Goal: Information Seeking & Learning: Understand process/instructions

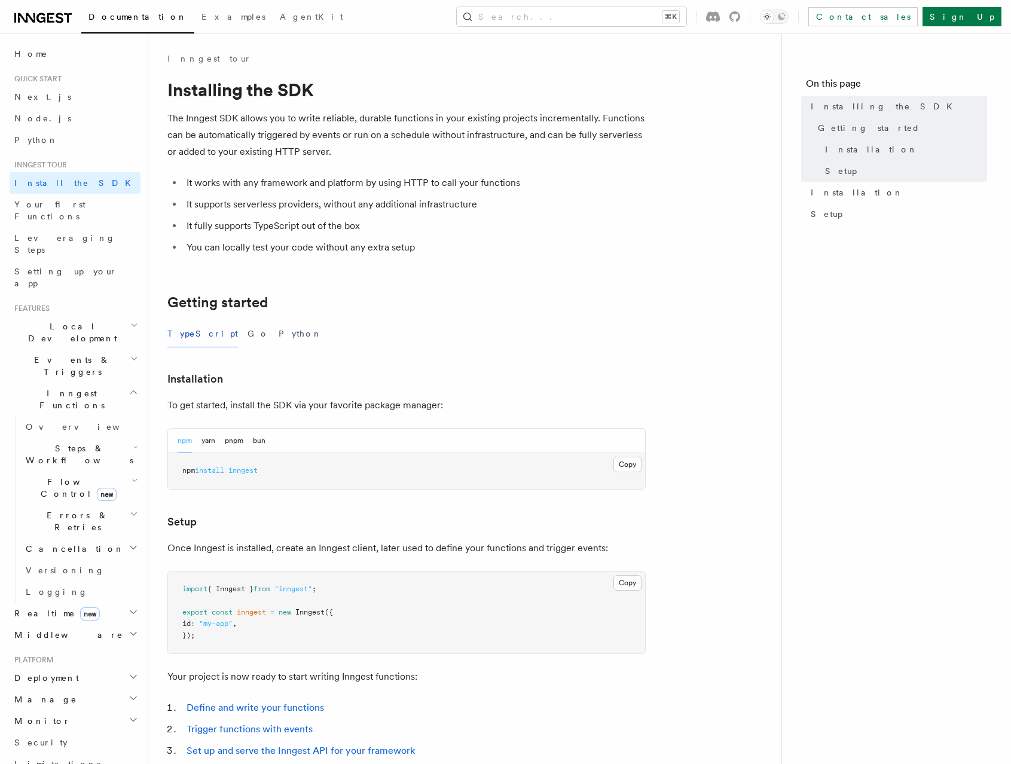
click at [51, 17] on icon at bounding box center [52, 18] width 4 height 2
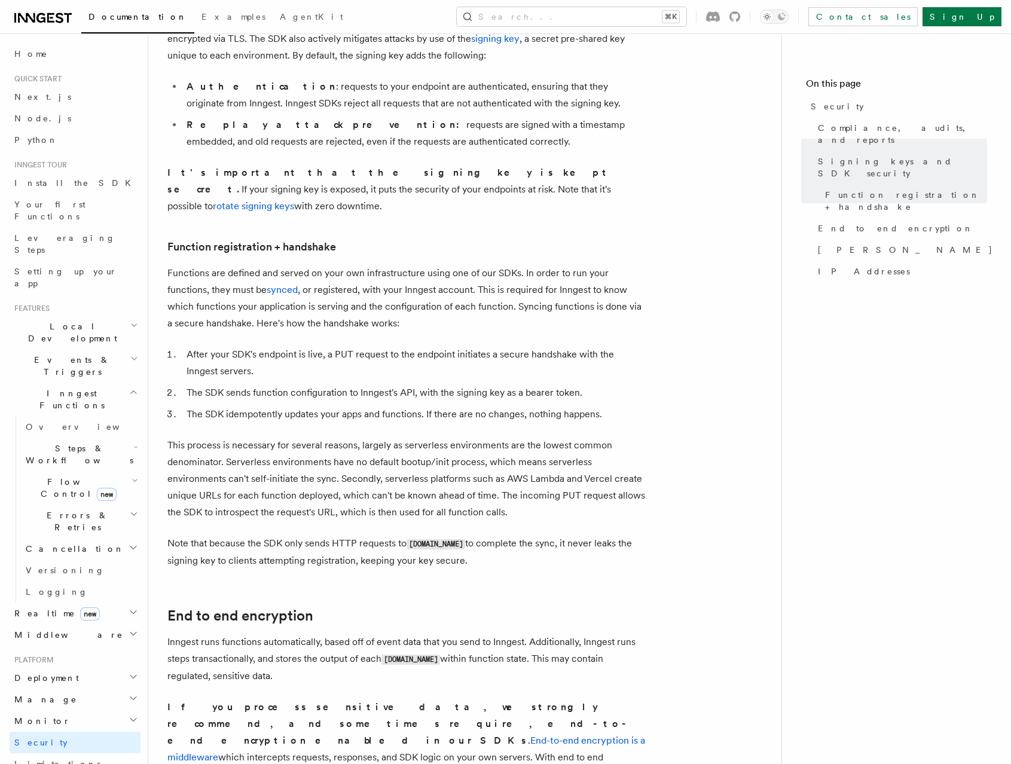
scroll to position [271, 0]
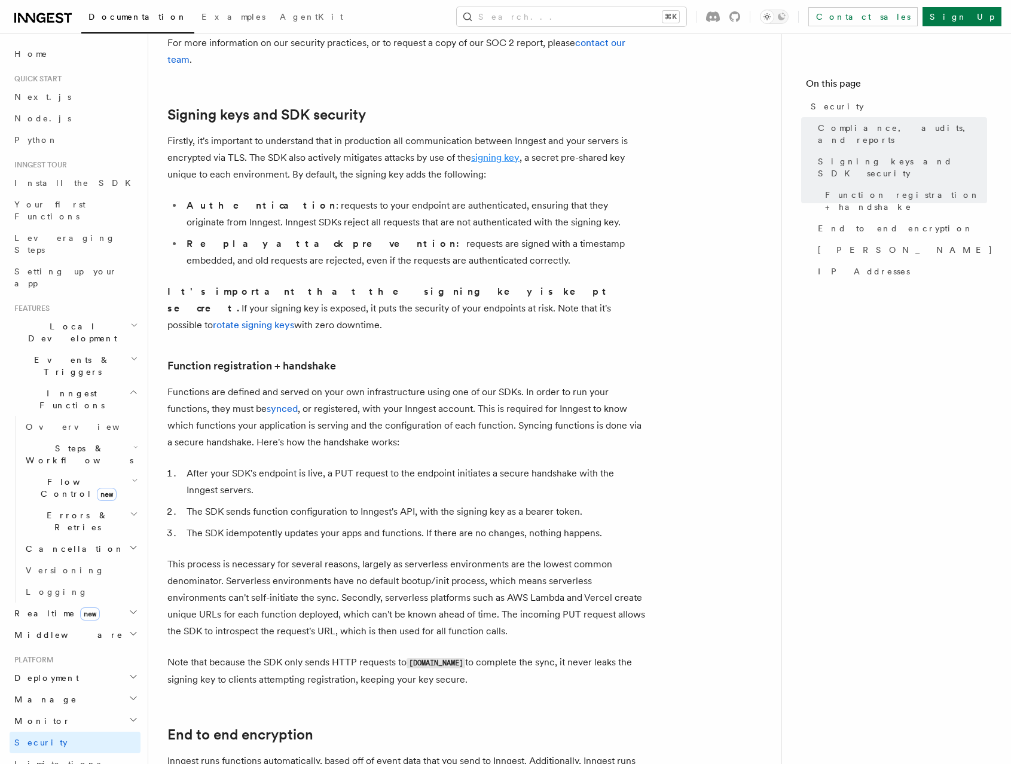
click at [487, 155] on link "signing key" at bounding box center [495, 157] width 48 height 11
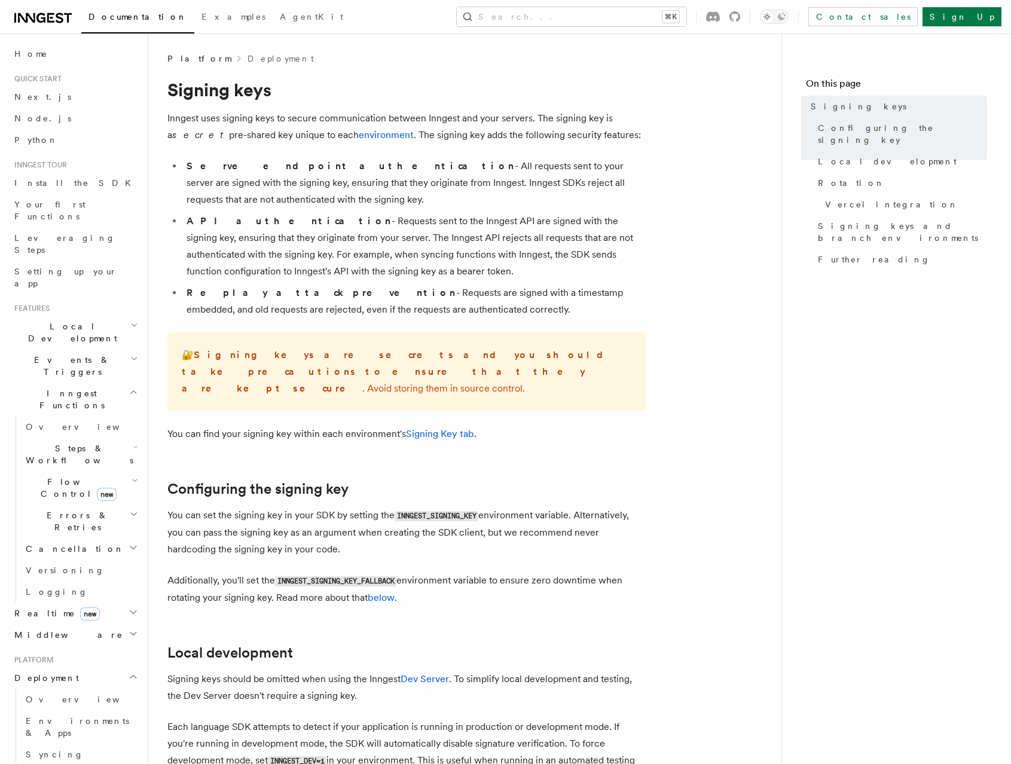
click at [262, 216] on strong "API authentication" at bounding box center [289, 220] width 205 height 11
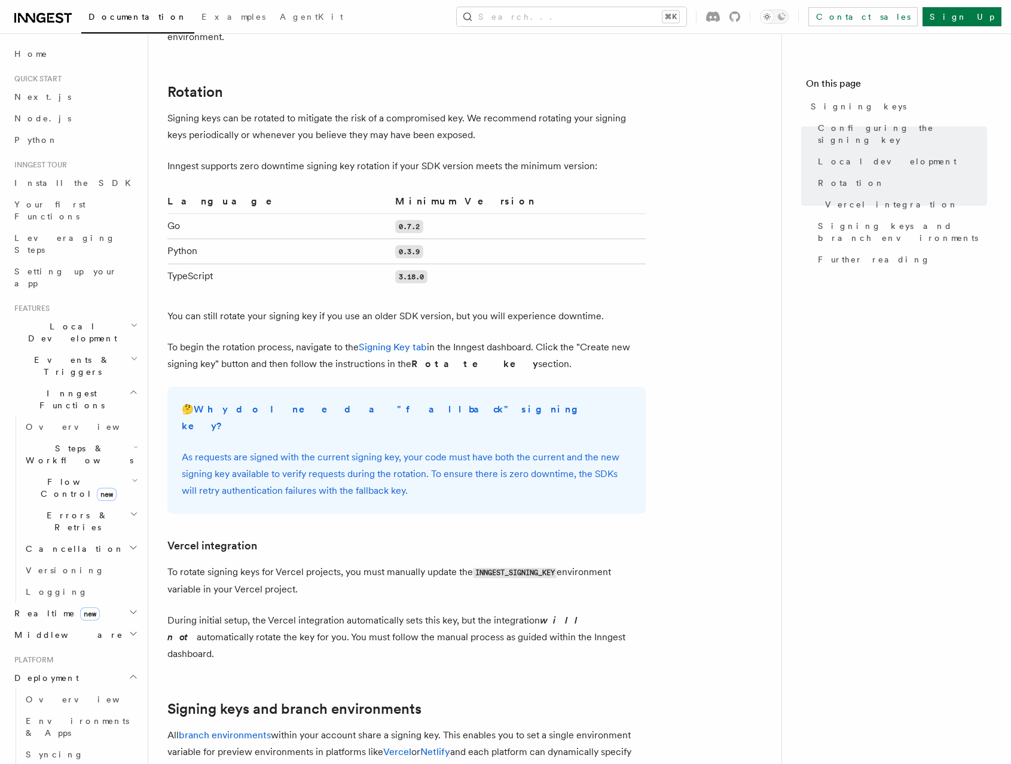
scroll to position [755, 0]
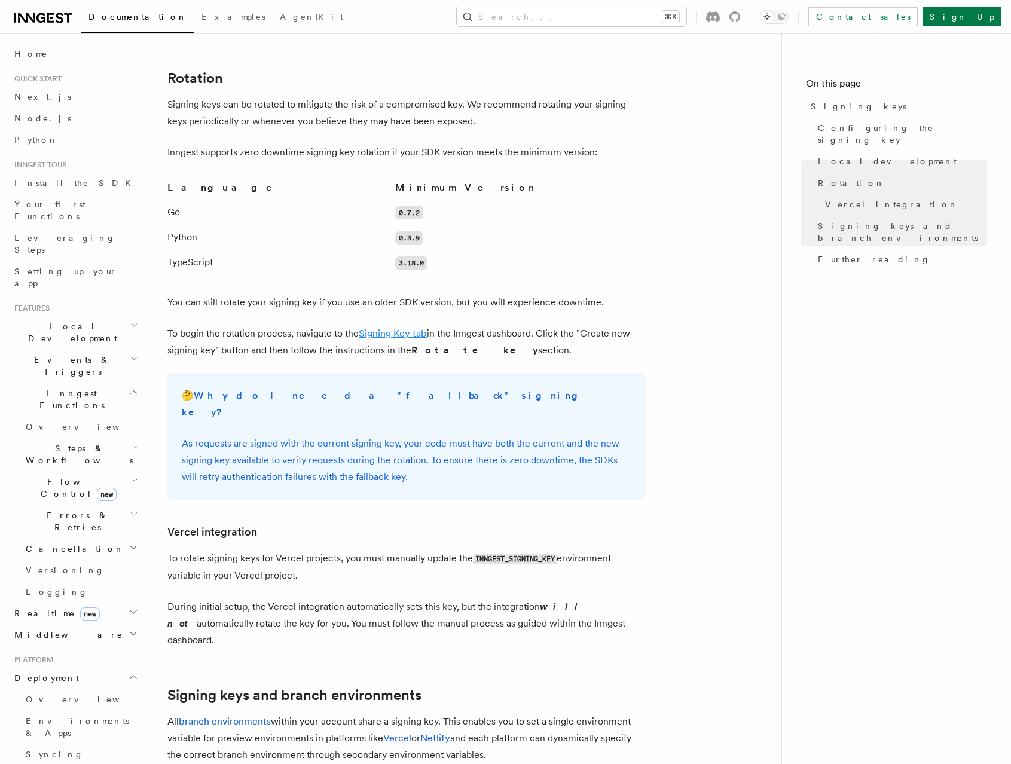
click at [378, 328] on link "Signing Key tab" at bounding box center [393, 333] width 68 height 11
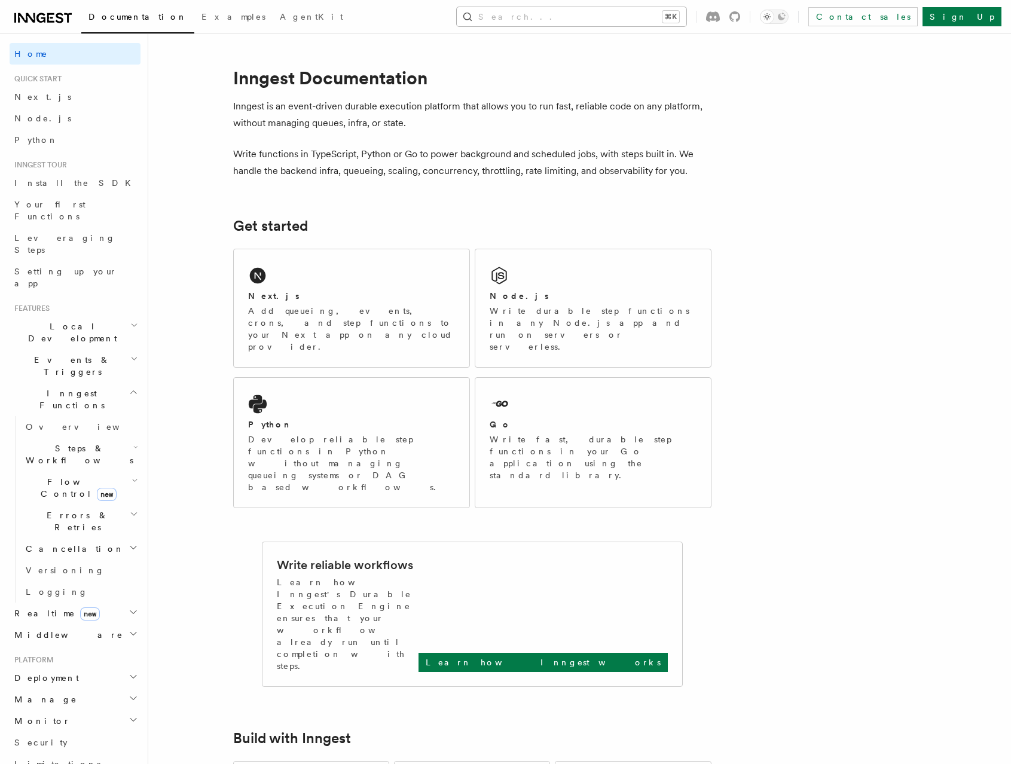
click at [594, 20] on button "Search... ⌘K" at bounding box center [572, 16] width 230 height 19
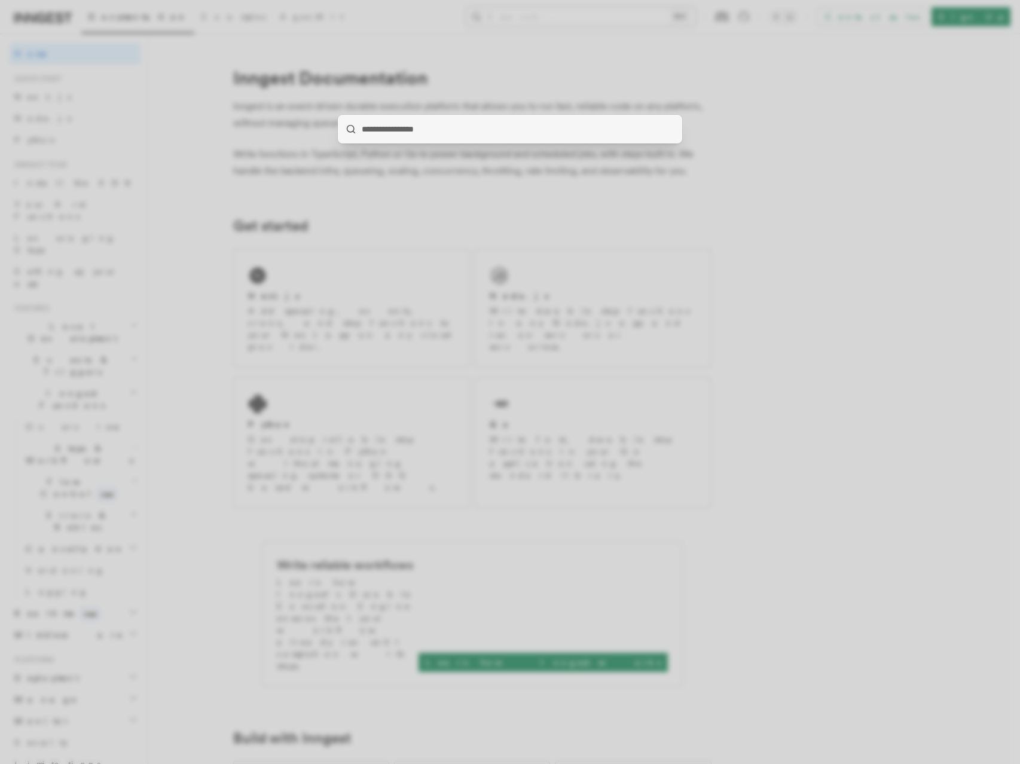
type input "**********"
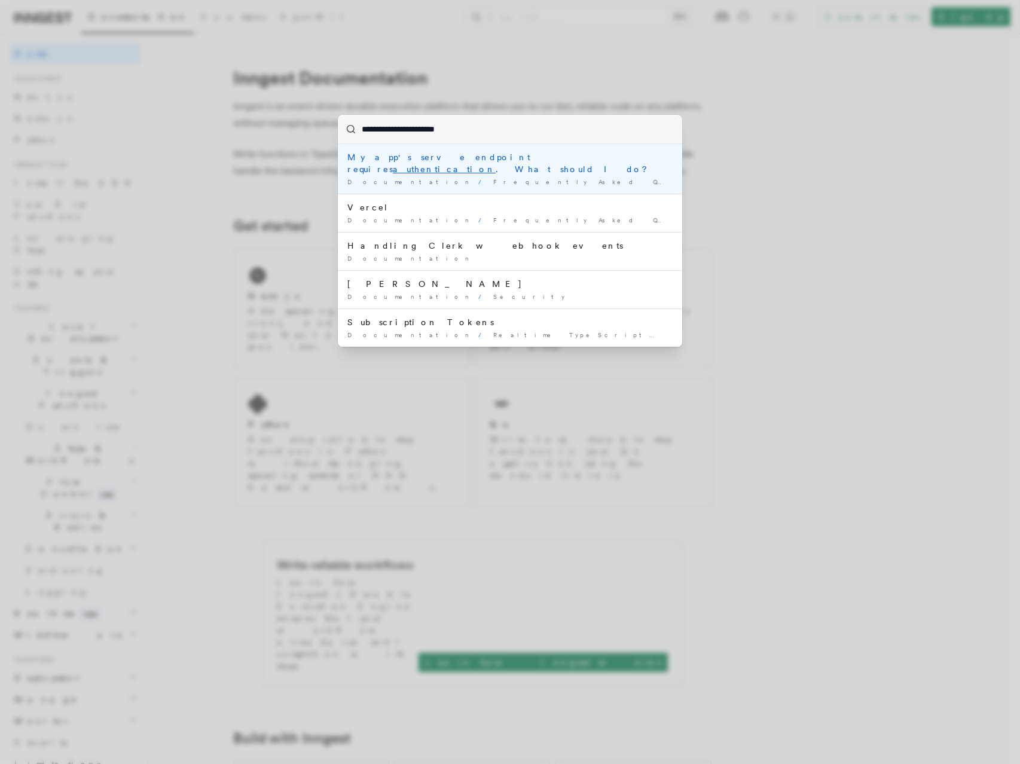
click at [573, 157] on div "My app's serve endpoint requires authentication . What should I do?" at bounding box center [509, 163] width 325 height 24
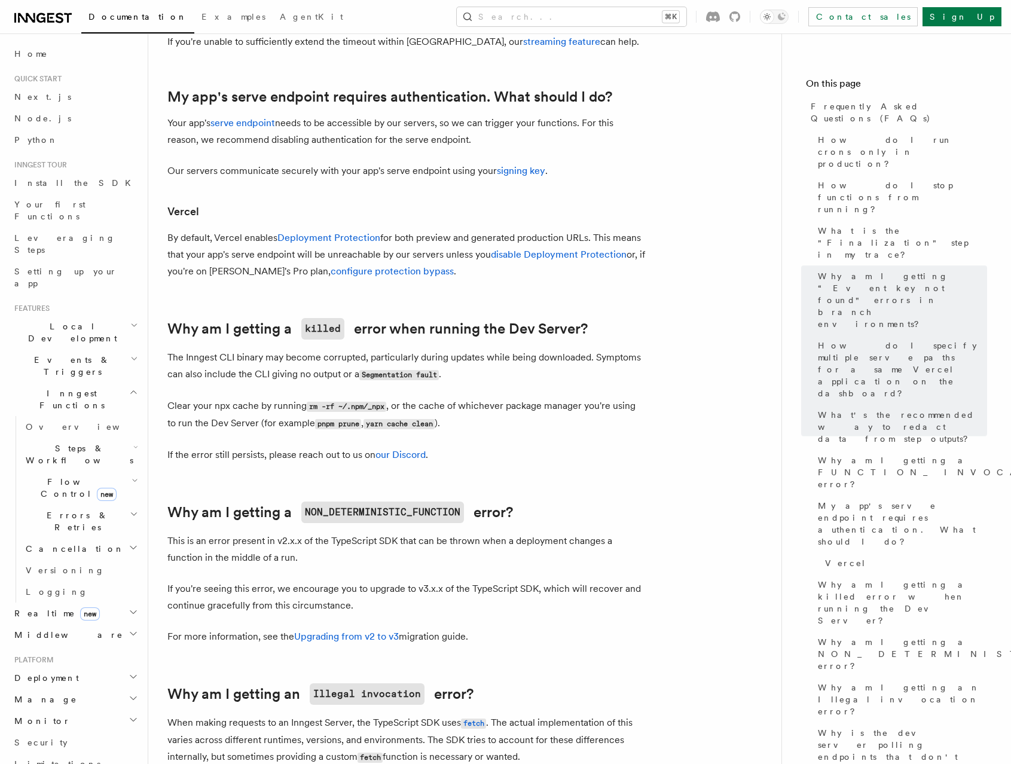
scroll to position [1409, 0]
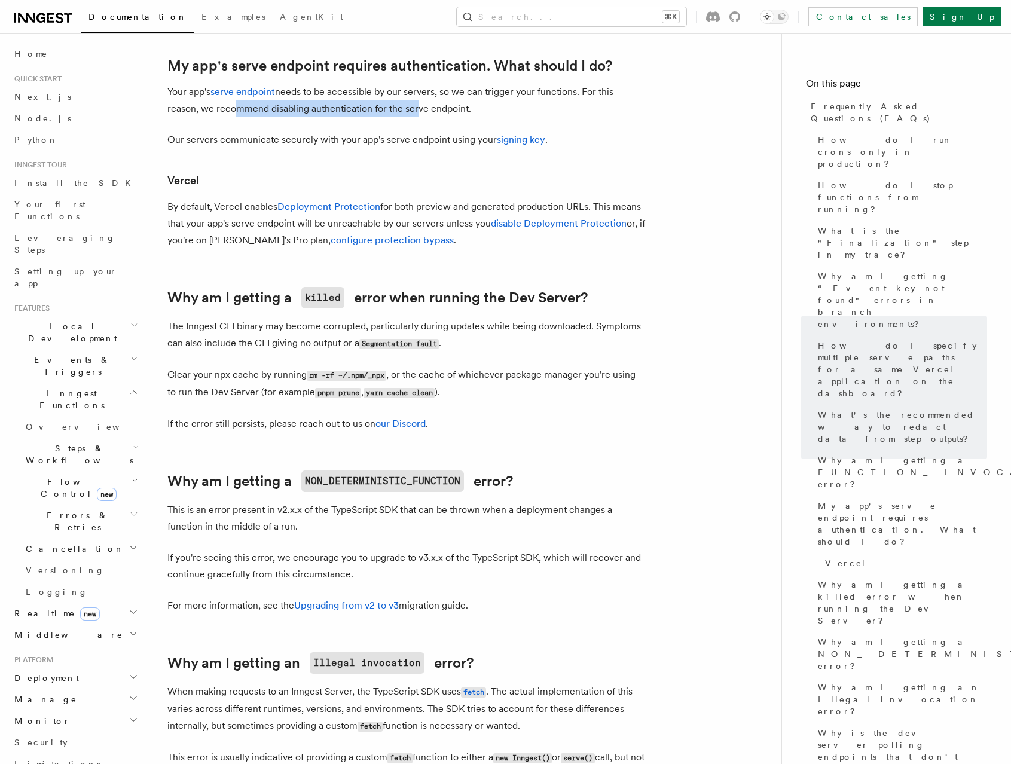
drag, startPoint x: 228, startPoint y: 110, endPoint x: 411, endPoint y: 108, distance: 182.4
click at [411, 108] on p "Your app's serve endpoint needs to be accessible by our servers, so we can trig…" at bounding box center [406, 100] width 478 height 33
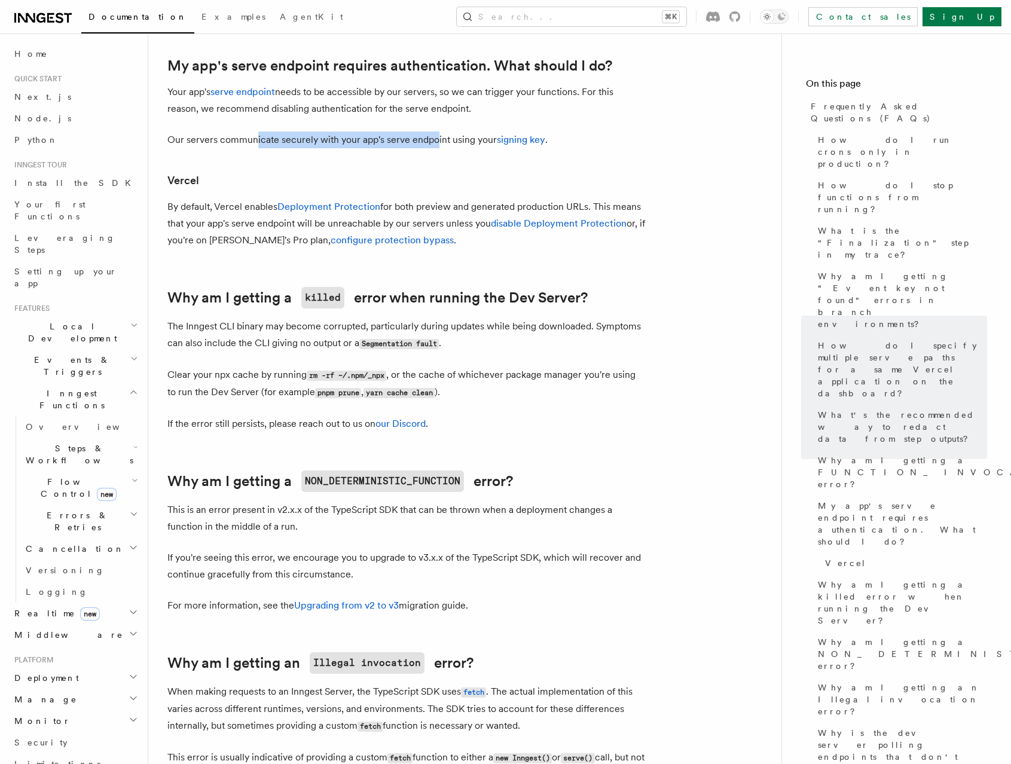
drag, startPoint x: 254, startPoint y: 142, endPoint x: 435, endPoint y: 134, distance: 181.4
click at [435, 134] on p "Our servers communicate securely with your app's serve endpoint using your sign…" at bounding box center [406, 140] width 478 height 17
click at [248, 94] on link "serve endpoint" at bounding box center [242, 91] width 65 height 11
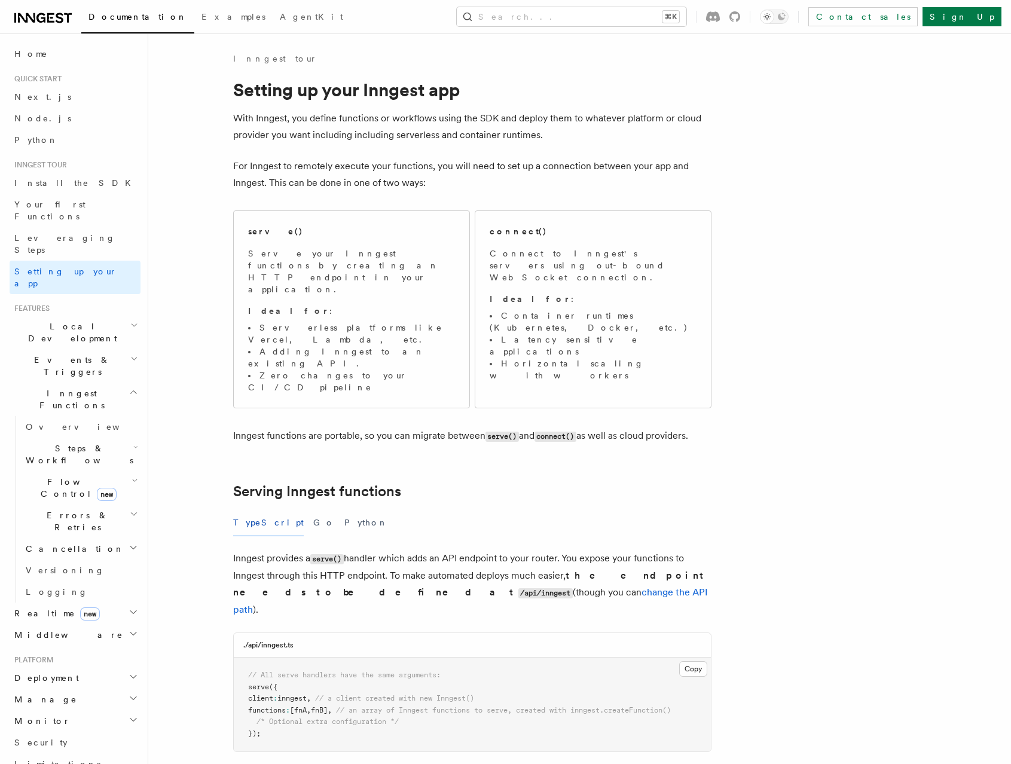
click at [286, 640] on h3 "./api/inngest.ts" at bounding box center [268, 645] width 50 height 10
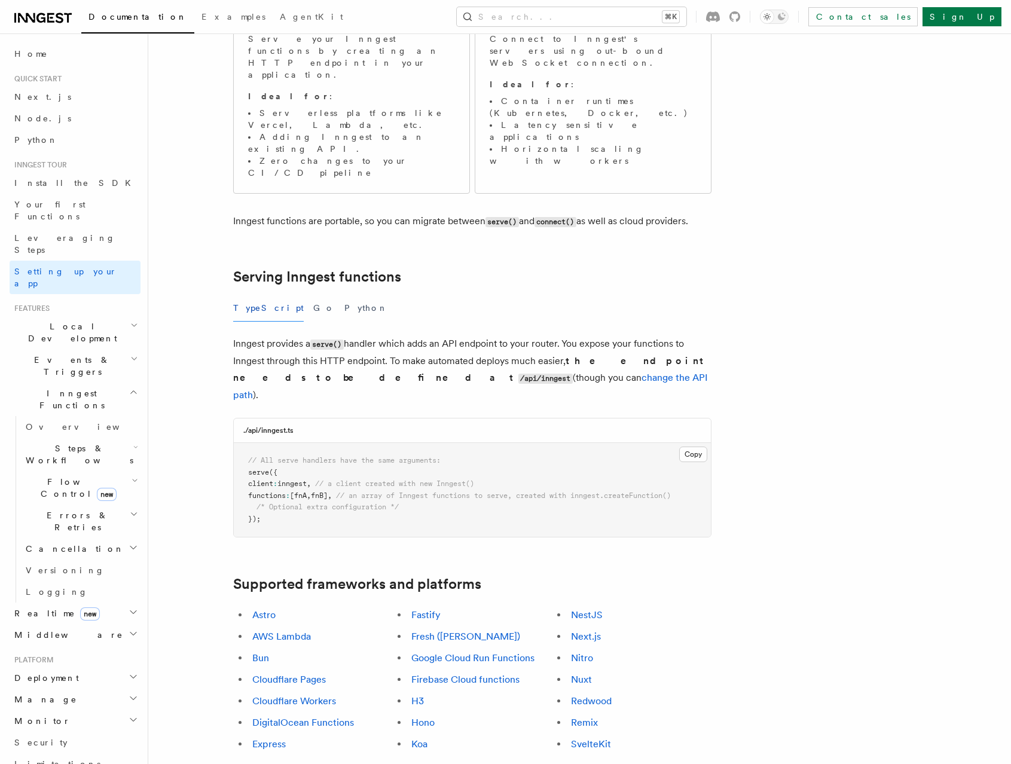
scroll to position [217, 0]
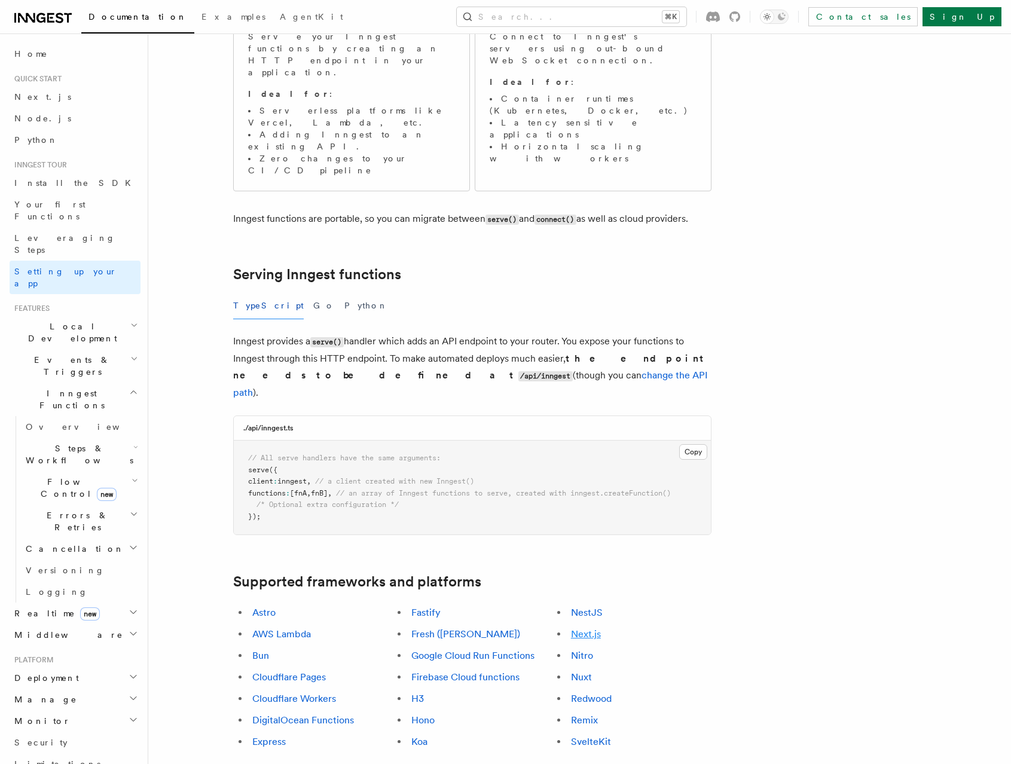
click at [585, 628] on link "Next.js" at bounding box center [586, 633] width 30 height 11
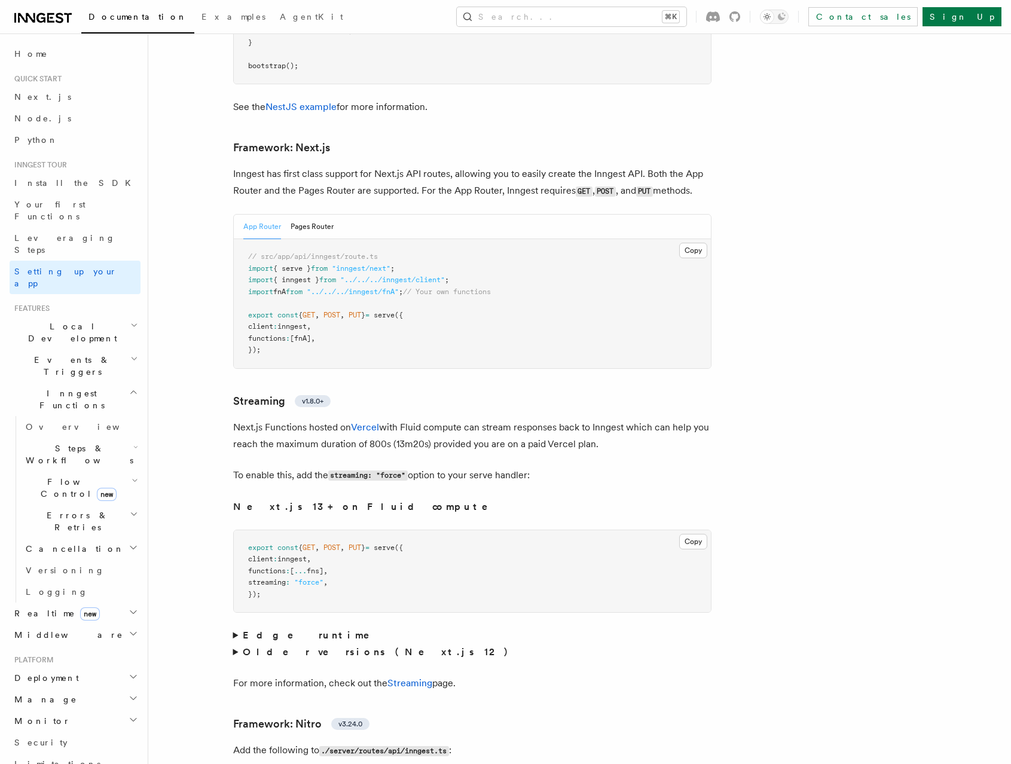
scroll to position [7317, 0]
